Goal: Navigation & Orientation: Find specific page/section

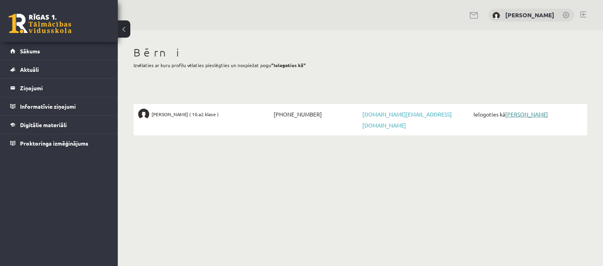
click at [525, 112] on link "[PERSON_NAME]" at bounding box center [527, 114] width 43 height 7
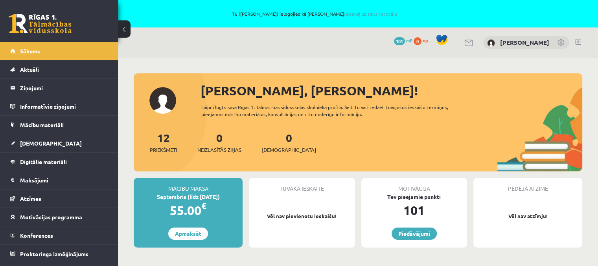
click at [562, 41] on link at bounding box center [561, 43] width 8 height 8
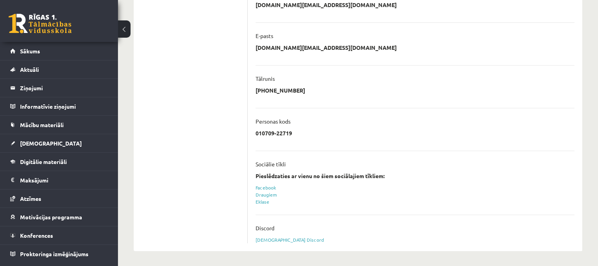
scroll to position [21, 0]
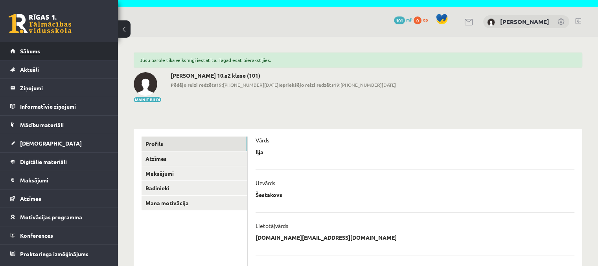
click at [26, 50] on span "Sākums" at bounding box center [30, 51] width 20 height 7
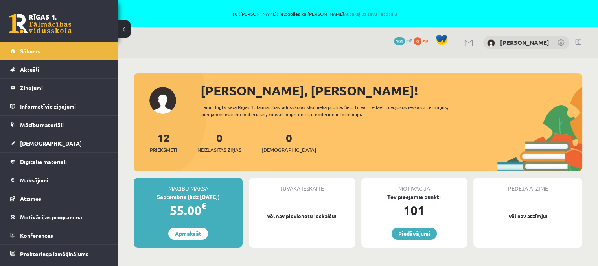
click at [379, 14] on link "Atpakaļ uz savu lietotāju" at bounding box center [369, 14] width 53 height 6
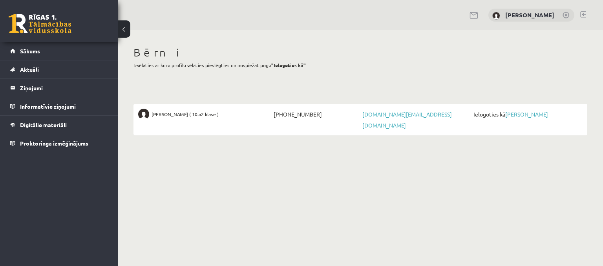
click at [568, 14] on link at bounding box center [567, 16] width 8 height 8
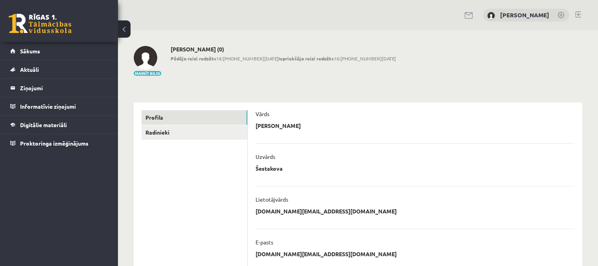
click at [579, 12] on link at bounding box center [578, 14] width 6 height 6
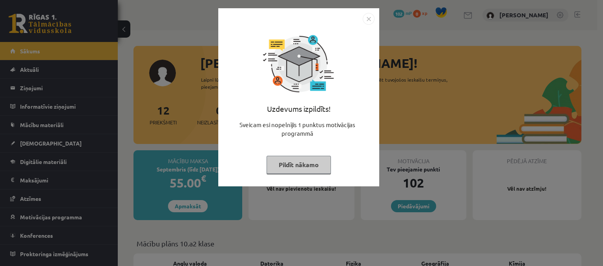
click at [293, 163] on button "Pildīt nākamo" at bounding box center [299, 165] width 64 height 18
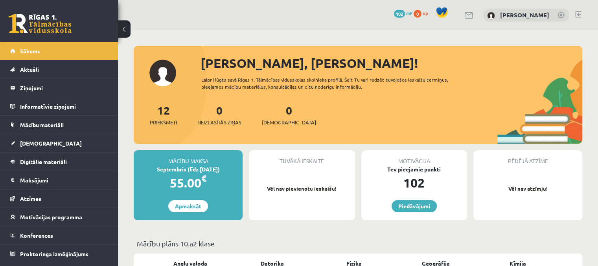
click at [413, 207] on link "Piedāvājumi" at bounding box center [413, 206] width 45 height 12
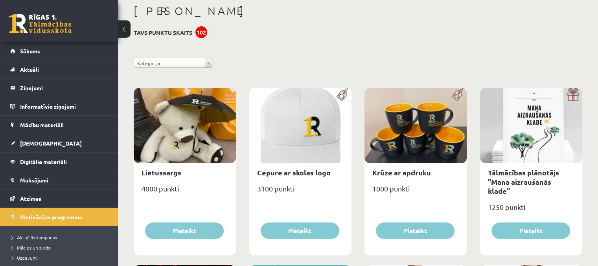
scroll to position [47, 0]
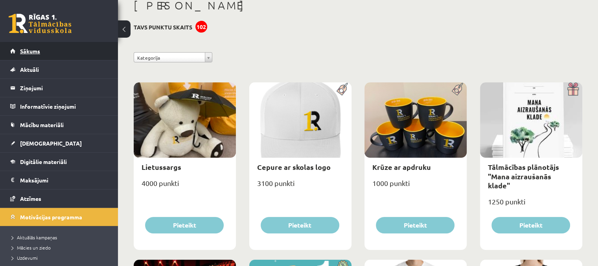
click at [24, 53] on span "Sākums" at bounding box center [30, 51] width 20 height 7
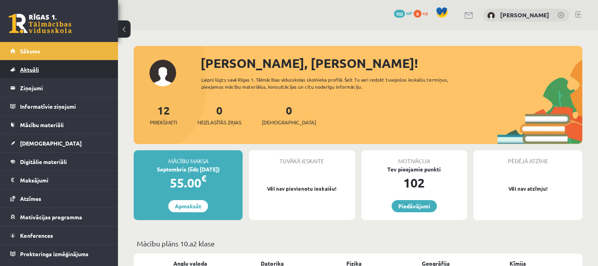
click at [27, 68] on span "Aktuāli" at bounding box center [29, 69] width 19 height 7
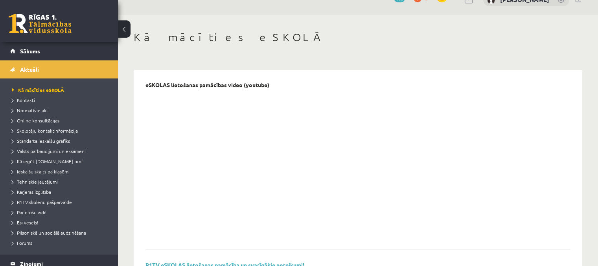
scroll to position [31, 0]
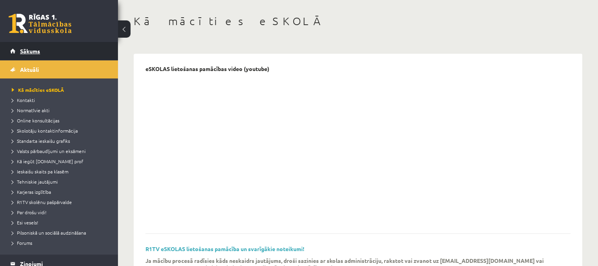
click at [29, 54] on link "Sākums" at bounding box center [59, 51] width 98 height 18
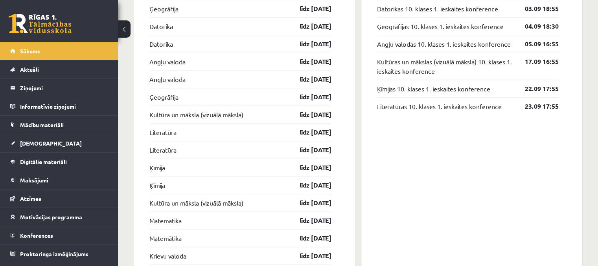
scroll to position [676, 0]
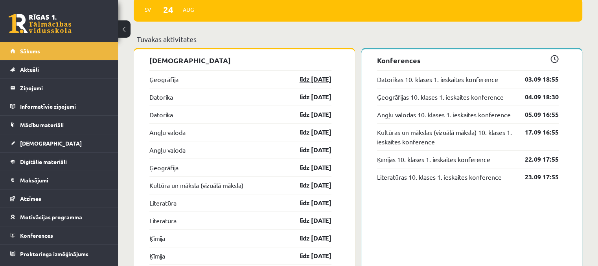
click at [307, 84] on link "līdz [DATE]" at bounding box center [309, 79] width 46 height 9
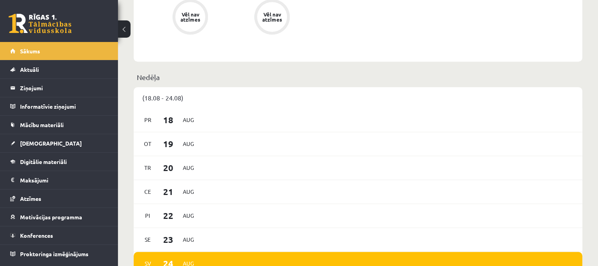
scroll to position [421, 0]
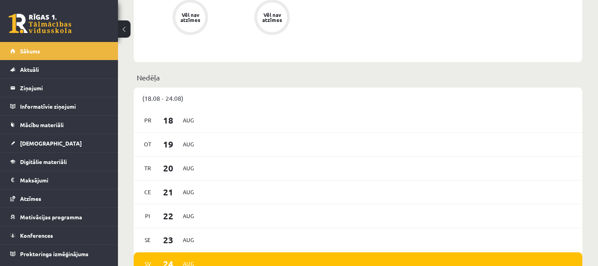
click at [143, 79] on p "Nedēļa" at bounding box center [358, 77] width 442 height 11
click at [163, 96] on div "(18.08 - 24.08)" at bounding box center [358, 98] width 448 height 21
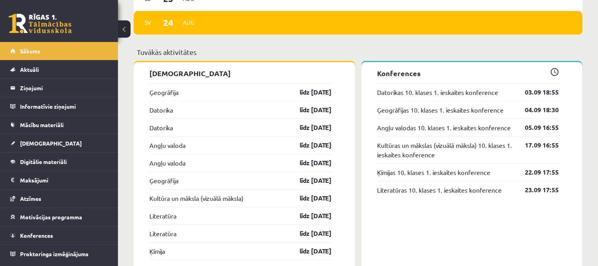
scroll to position [657, 0]
